Goal: Task Accomplishment & Management: Complete application form

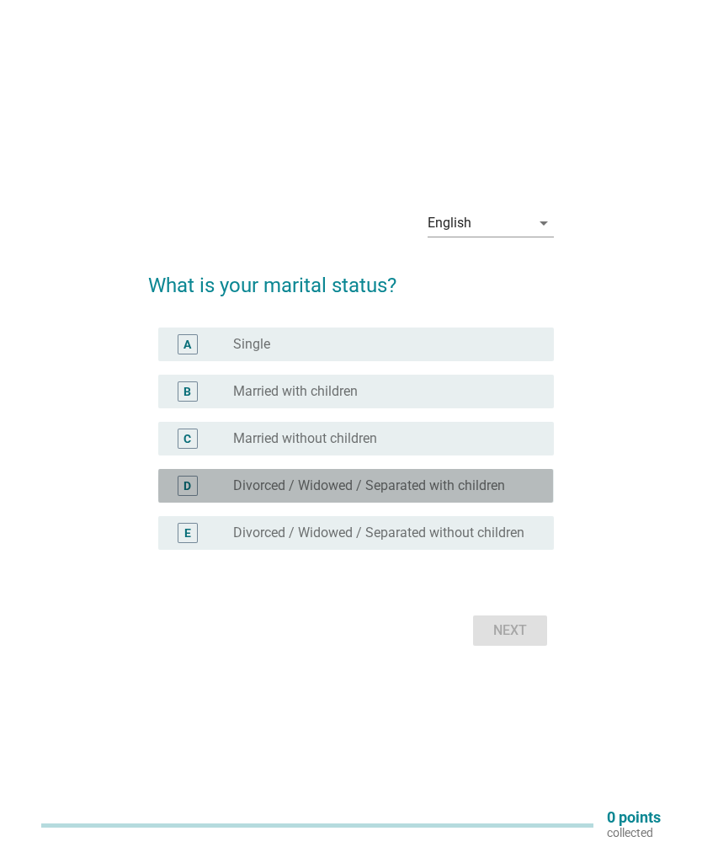
click at [359, 494] on label "Divorced / Widowed / Separated with children" at bounding box center [369, 485] width 272 height 17
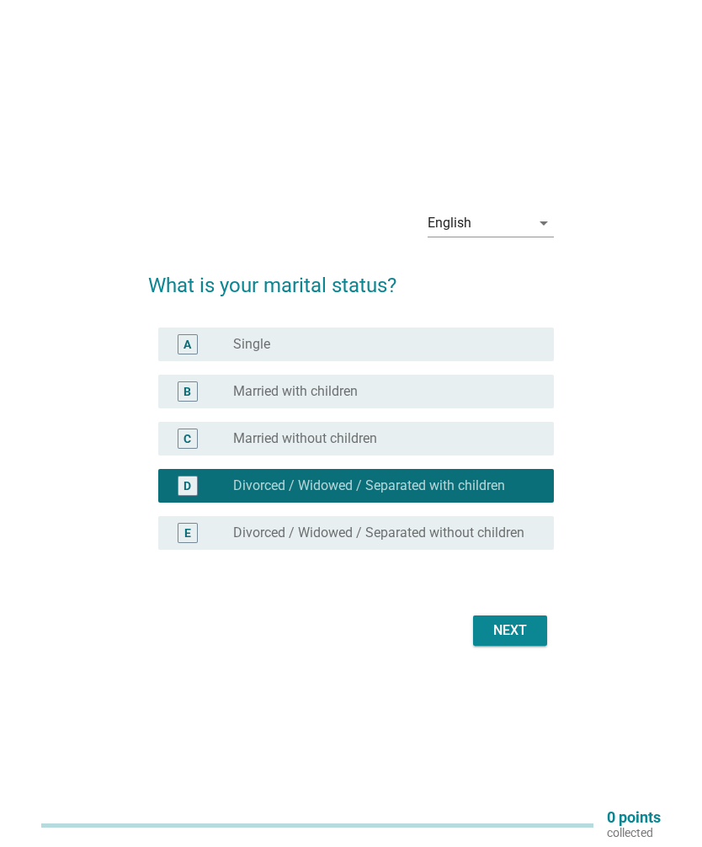
click at [395, 400] on div "radio_button_unchecked Married with children" at bounding box center [379, 391] width 293 height 17
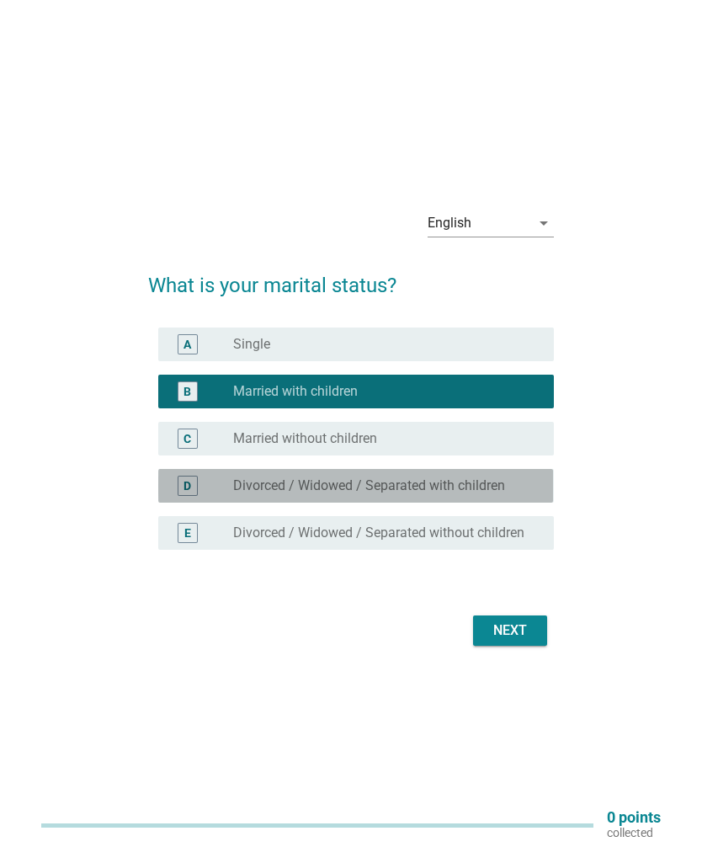
click at [327, 494] on label "Divorced / Widowed / Separated with children" at bounding box center [369, 485] width 272 height 17
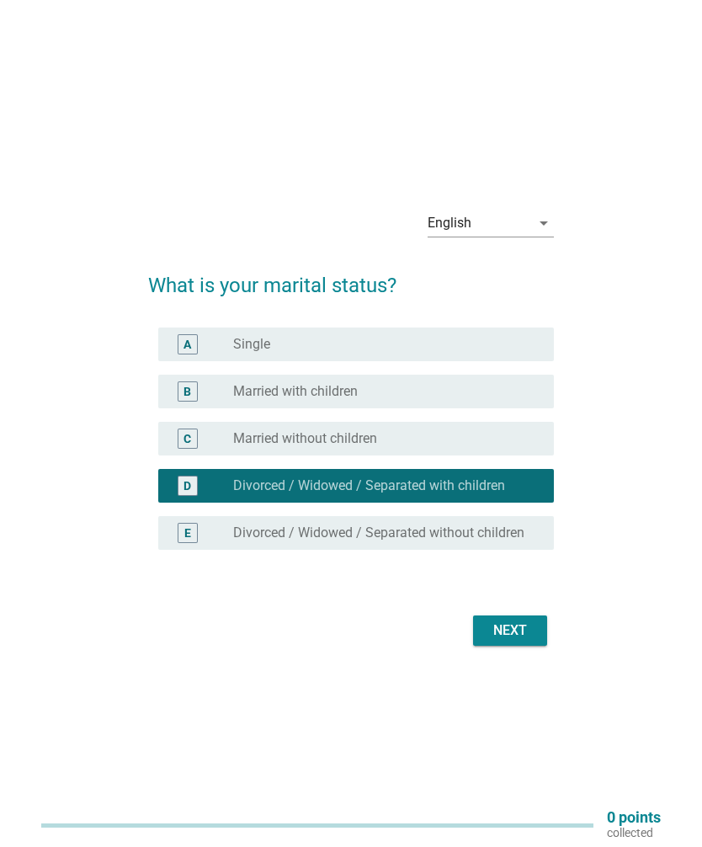
click at [515, 641] on div "Next" at bounding box center [509, 630] width 47 height 20
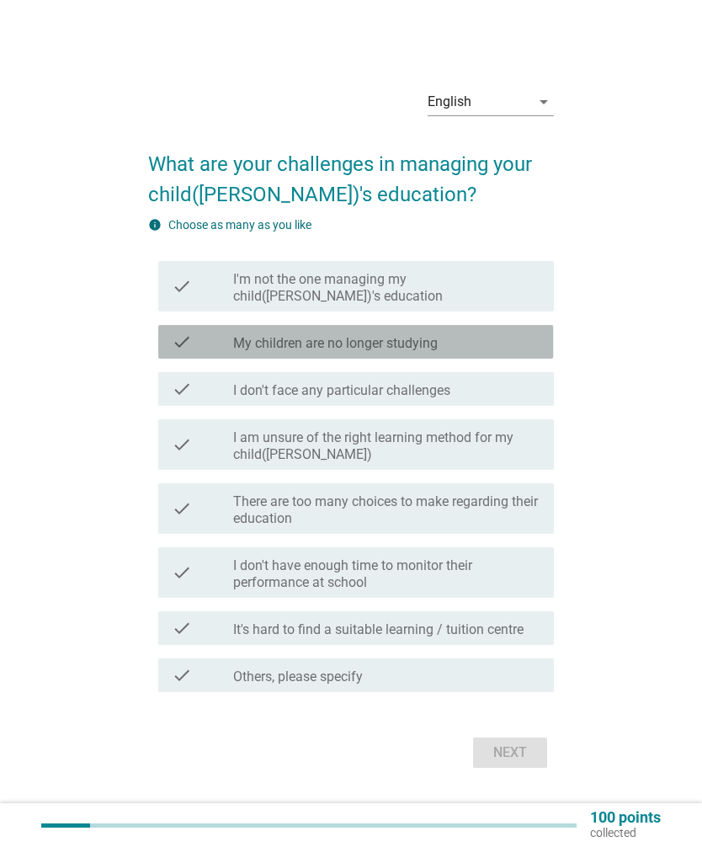
click at [437, 352] on label "My children are no longer studying" at bounding box center [335, 343] width 205 height 17
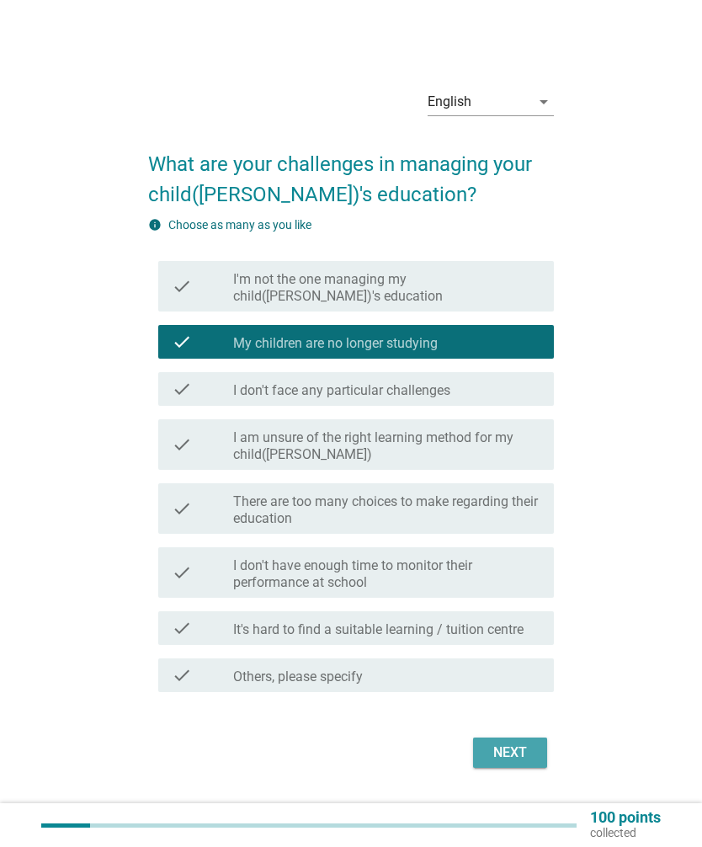
click at [504, 763] on div "Next" at bounding box center [509, 752] width 47 height 20
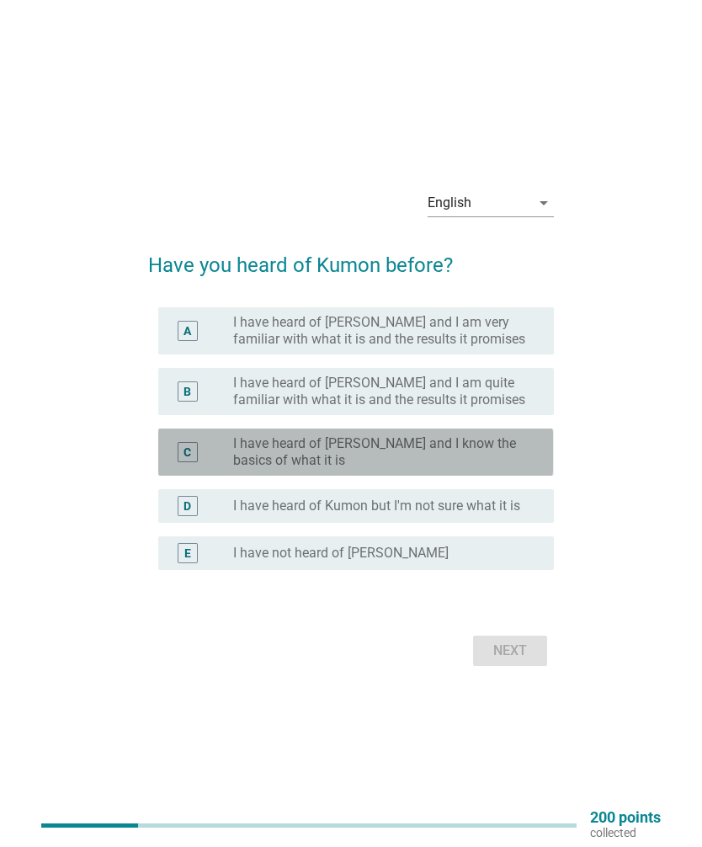
click at [386, 469] on label "I have heard of [PERSON_NAME] and I know the basics of what it is" at bounding box center [379, 452] width 293 height 34
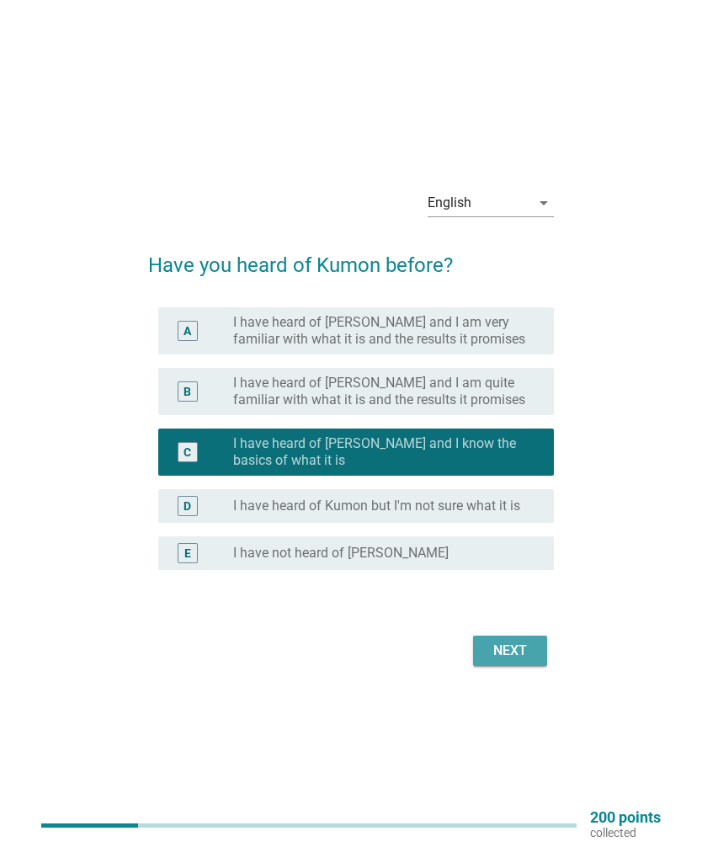
click at [517, 661] on div "Next" at bounding box center [509, 651] width 47 height 20
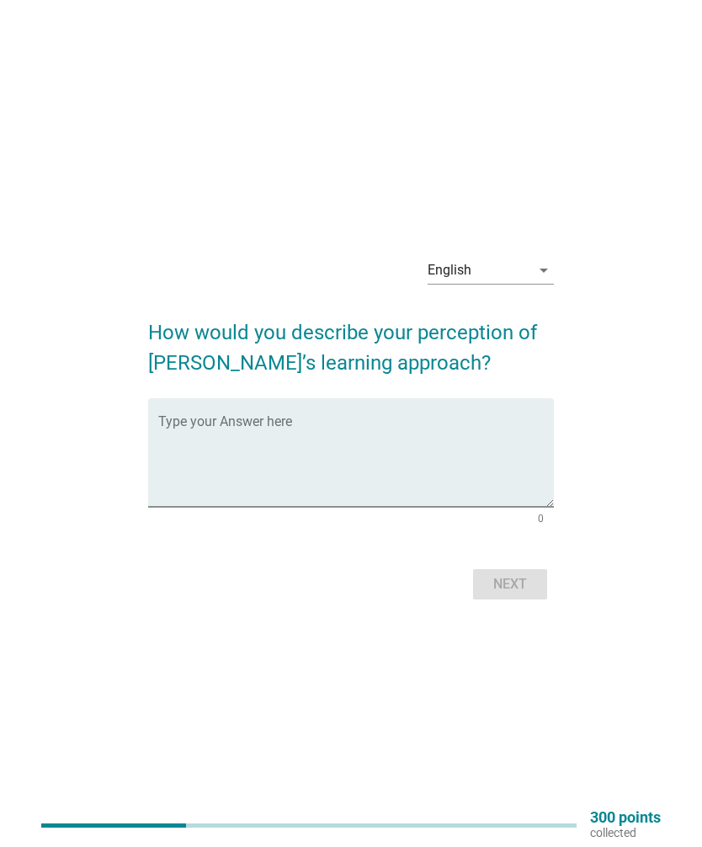
click at [203, 477] on textarea "Type your Answer here" at bounding box center [355, 462] width 395 height 88
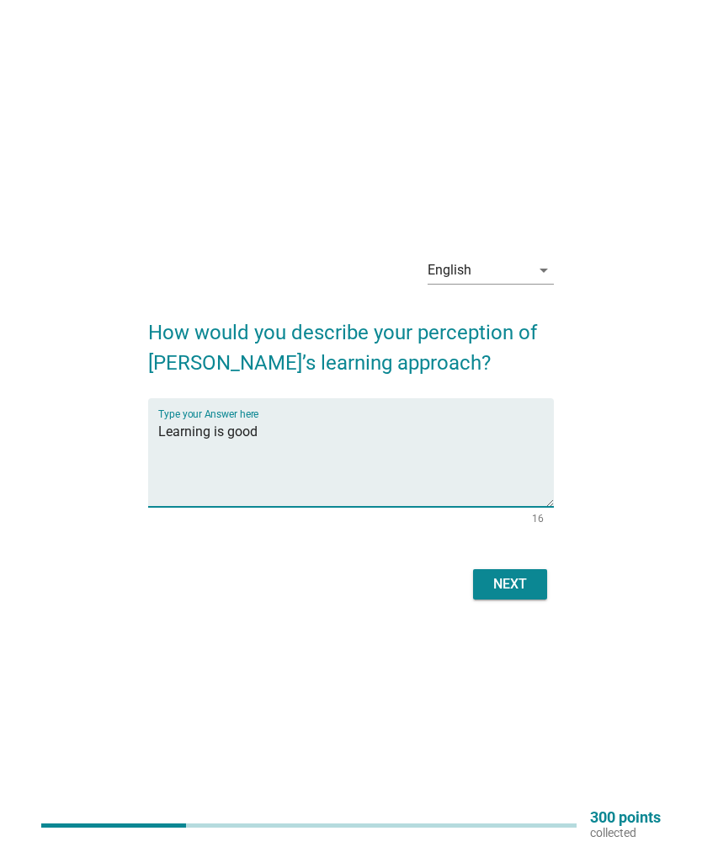
type textarea "Learning is good"
click at [606, 479] on div "English arrow_drop_down How would you describe your perception of [PERSON_NAME]…" at bounding box center [351, 424] width 648 height 388
click at [516, 594] on div "Next" at bounding box center [509, 584] width 47 height 20
